Goal: Task Accomplishment & Management: Manage account settings

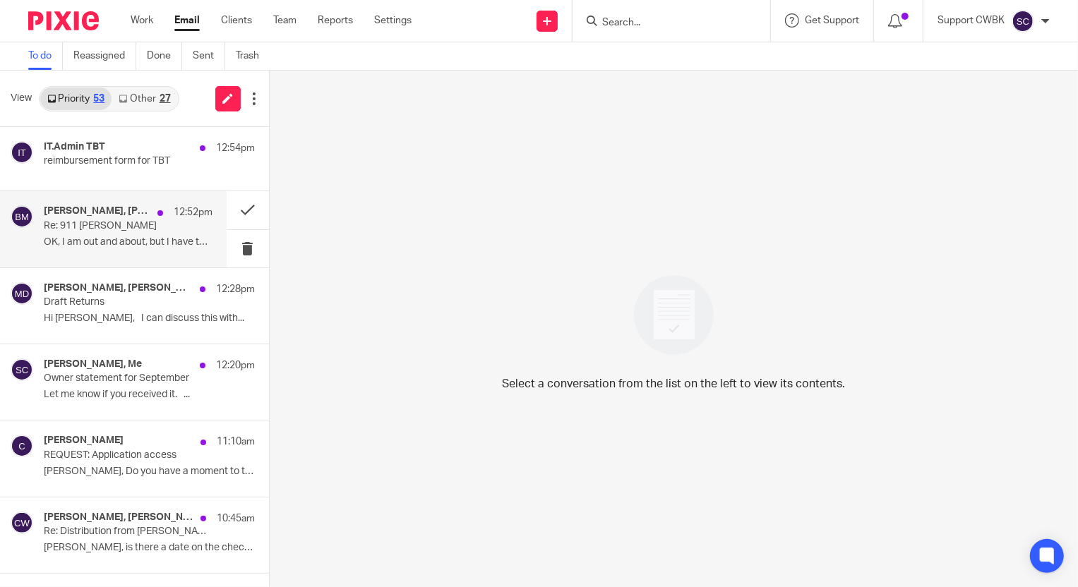
click at [83, 216] on h4 "[PERSON_NAME], [PERSON_NAME], [PERSON_NAME]" at bounding box center [97, 211] width 107 height 12
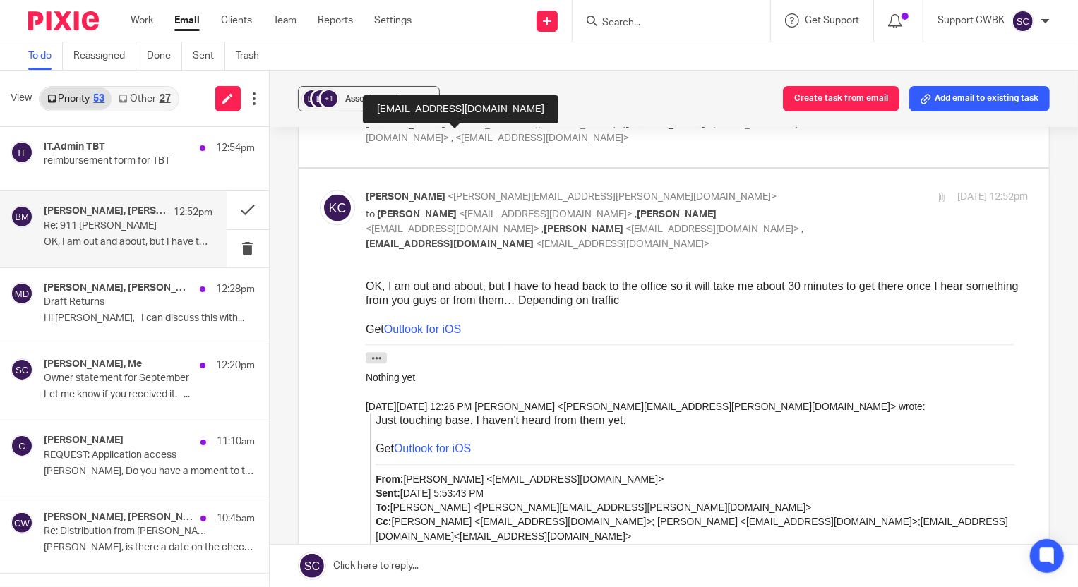
scroll to position [2309, 0]
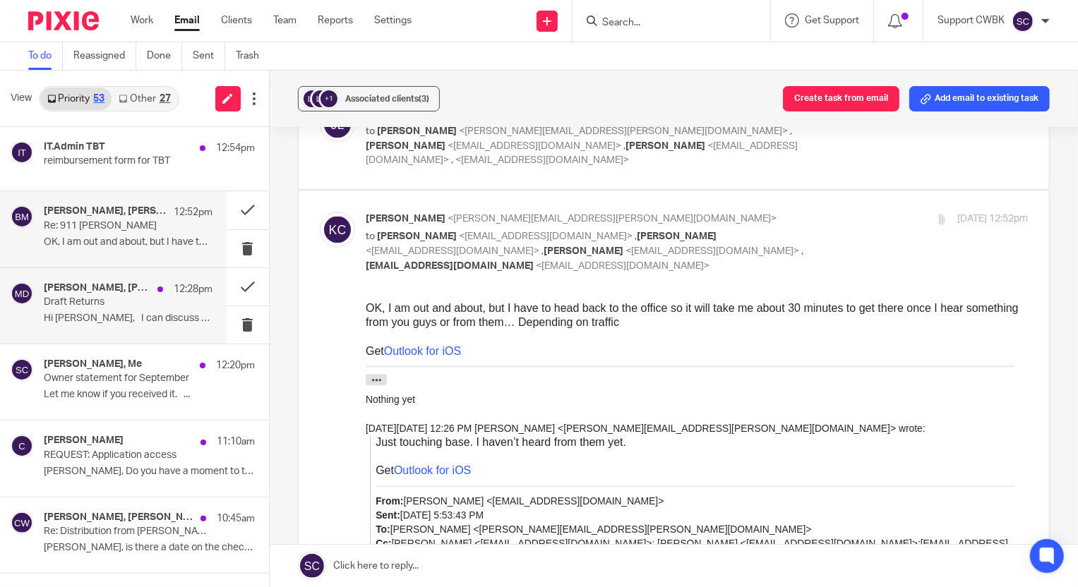
click at [114, 317] on p "Hi [PERSON_NAME], I can discuss this with..." at bounding box center [128, 319] width 169 height 12
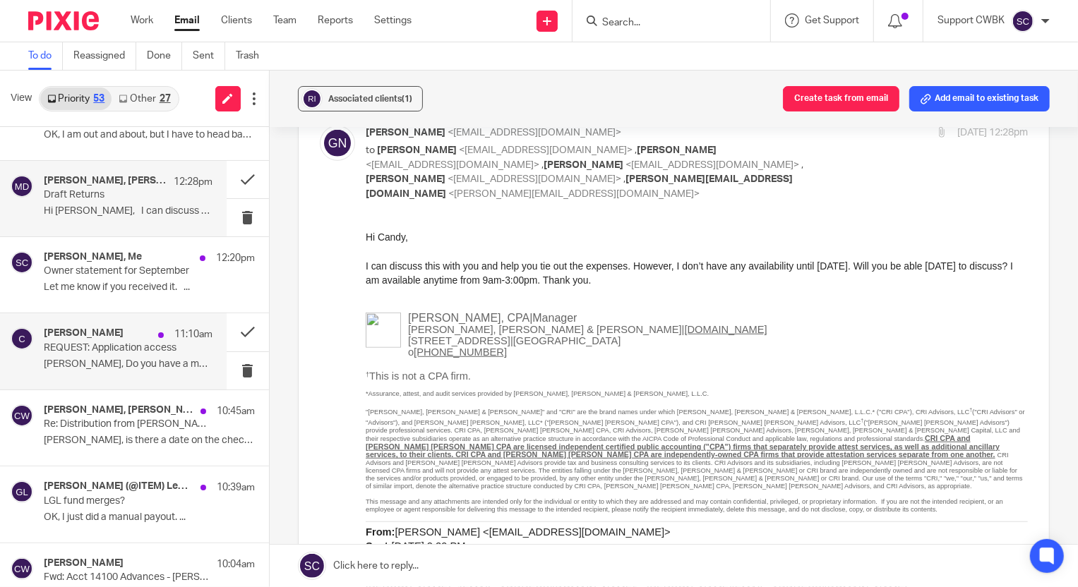
scroll to position [128, 0]
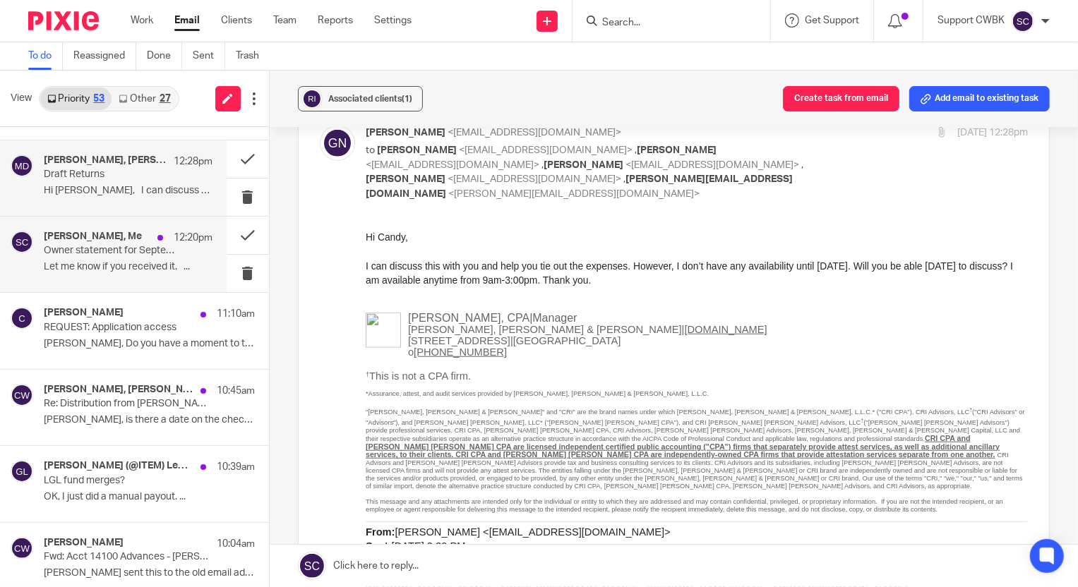
click at [77, 261] on p "Let me know if you received it. ..." at bounding box center [128, 267] width 169 height 12
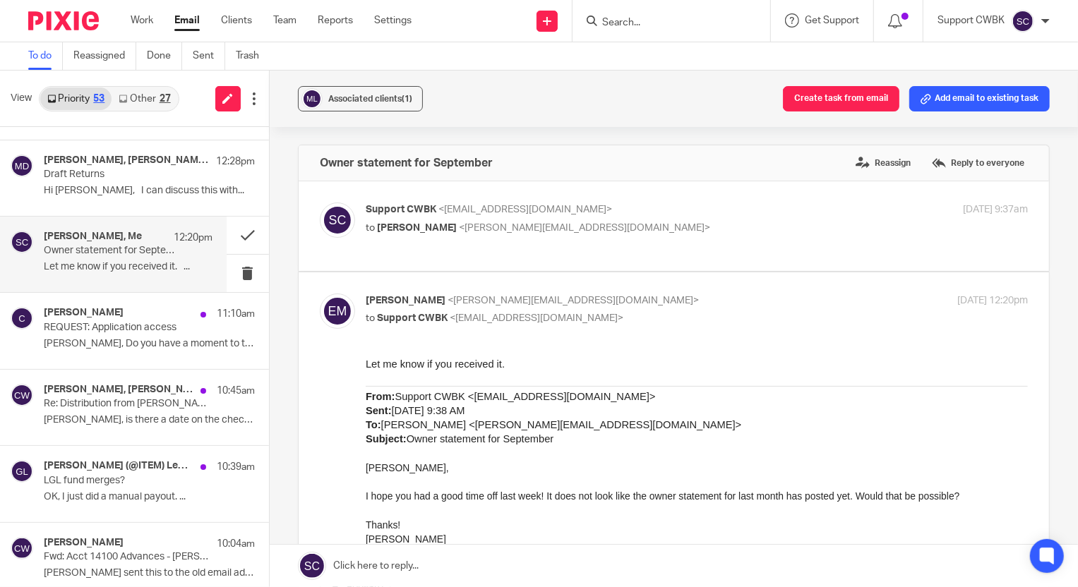
scroll to position [0, 0]
click at [135, 92] on link "Other 27" at bounding box center [145, 99] width 66 height 23
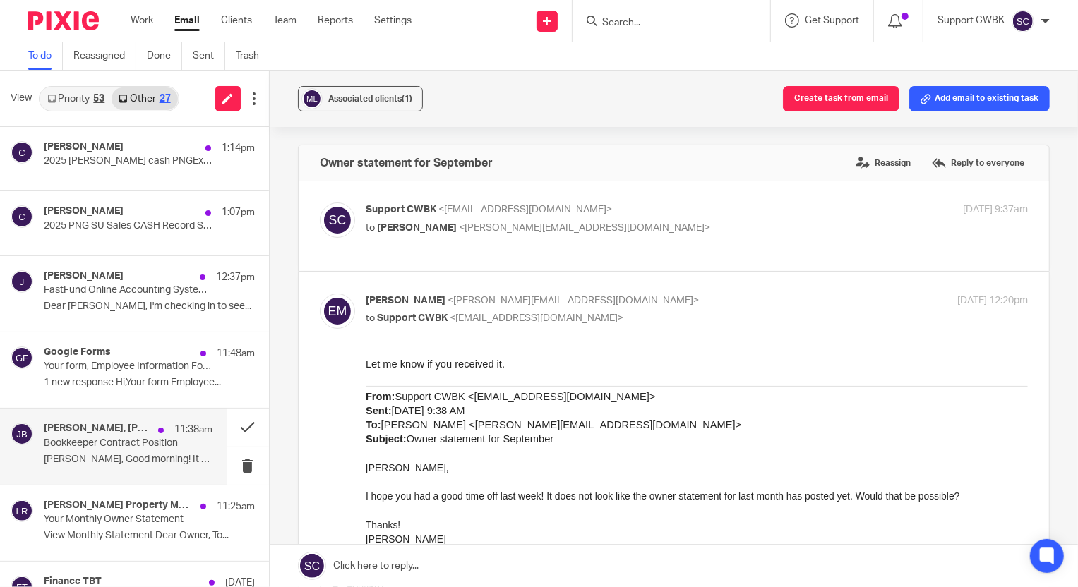
click at [78, 440] on p "Bookkeeper Contract Position" at bounding box center [111, 444] width 135 height 12
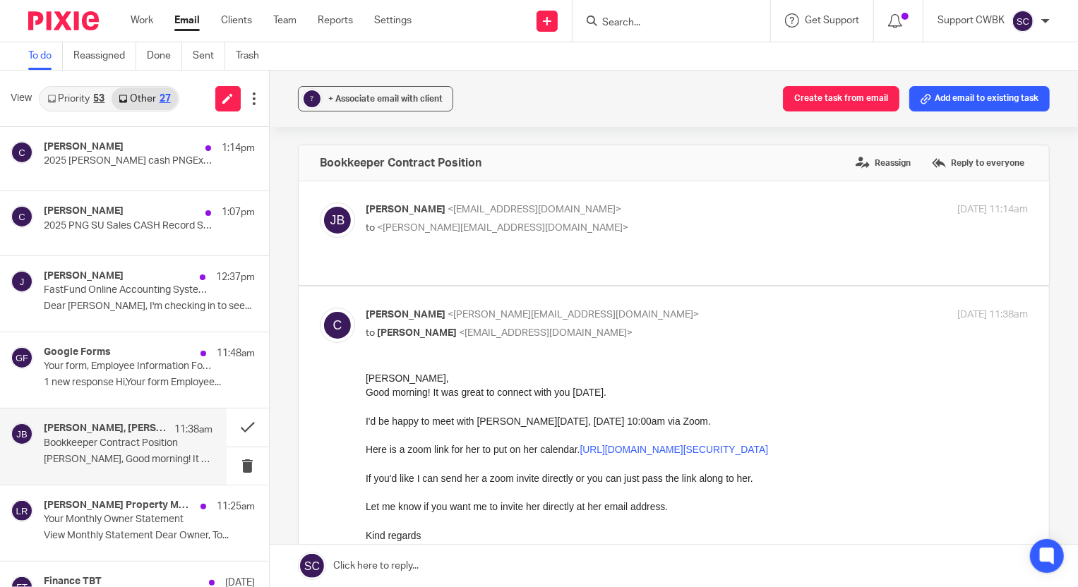
click at [665, 224] on p "to <[PERSON_NAME][EMAIL_ADDRESS][DOMAIN_NAME]>" at bounding box center [586, 228] width 441 height 15
checkbox input "true"
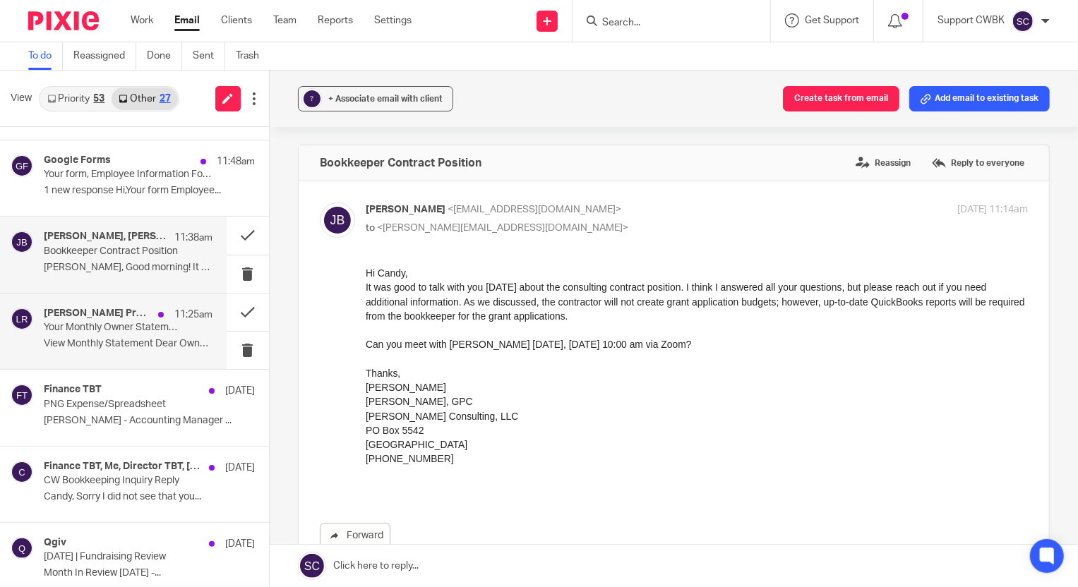
scroll to position [256, 0]
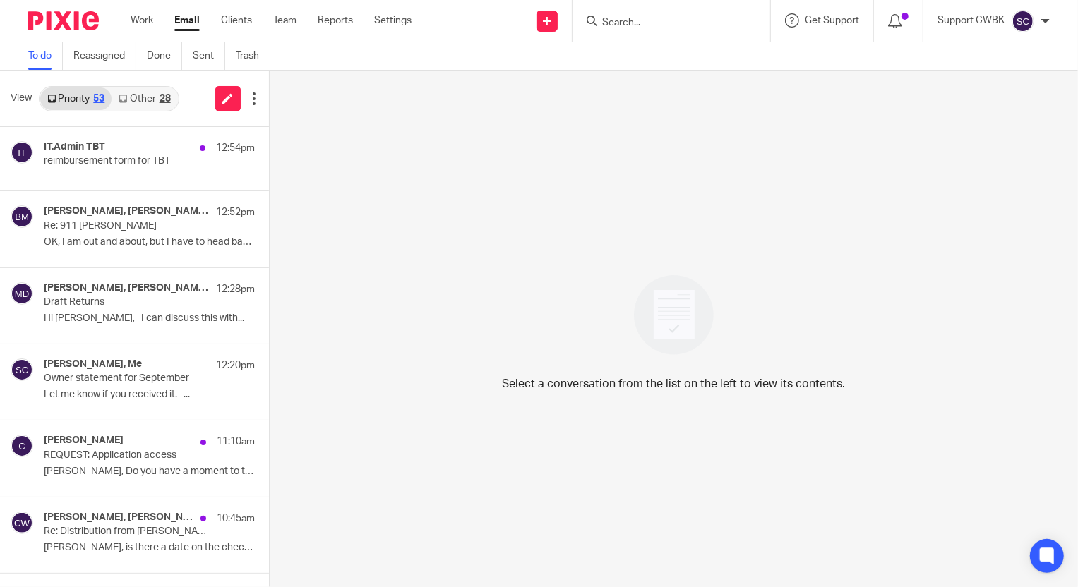
click at [133, 100] on link "Other 28" at bounding box center [145, 99] width 66 height 23
